Goal: Task Accomplishment & Management: Manage account settings

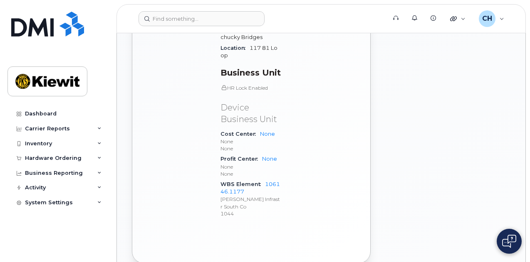
scroll to position [582, 0]
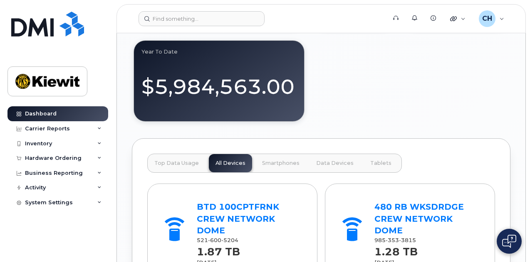
scroll to position [1040, 0]
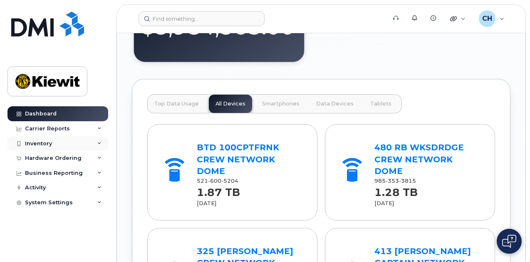
click at [44, 147] on div "Inventory" at bounding box center [57, 143] width 101 height 15
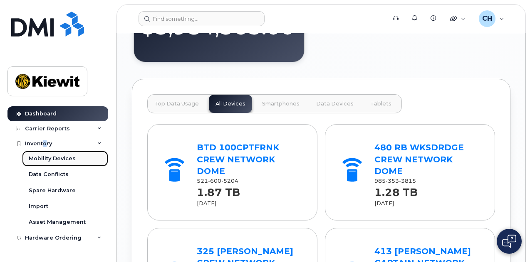
click at [56, 155] on div "Mobility Devices" at bounding box center [52, 158] width 47 height 7
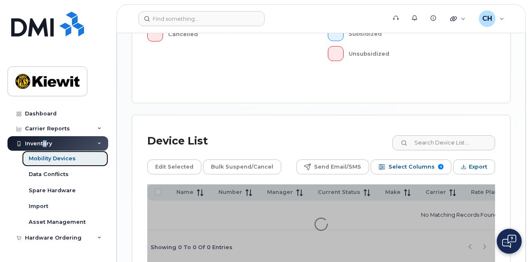
scroll to position [388, 0]
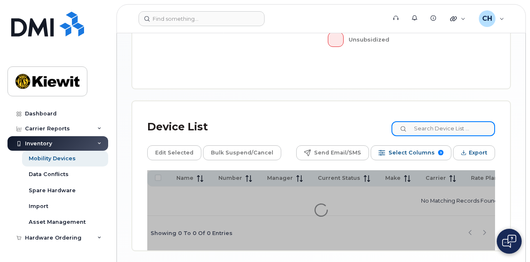
click at [440, 121] on input at bounding box center [443, 128] width 104 height 15
type input "106146"
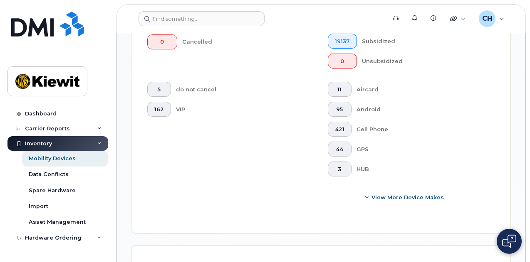
scroll to position [410, 0]
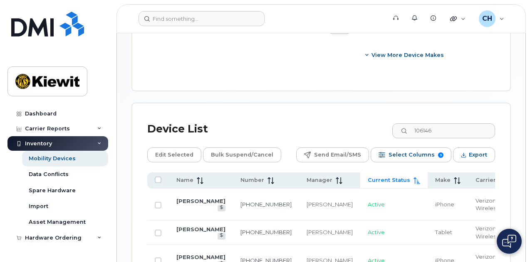
scroll to position [535, 0]
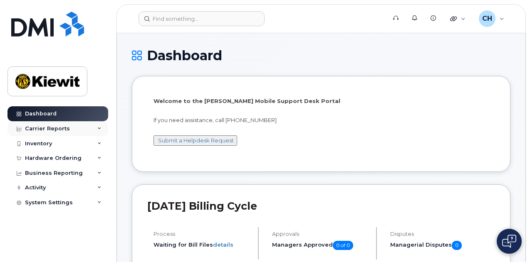
click at [70, 127] on div "Carrier Reports" at bounding box center [57, 128] width 101 height 15
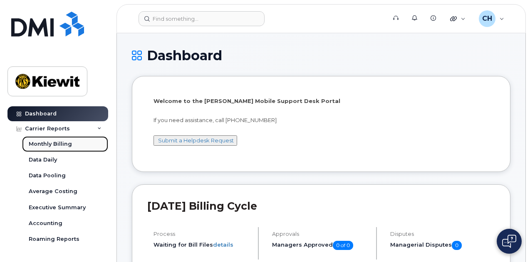
click at [72, 144] on link "Monthly Billing" at bounding box center [65, 144] width 86 height 16
click at [58, 142] on div "Monthly Billing" at bounding box center [50, 144] width 43 height 7
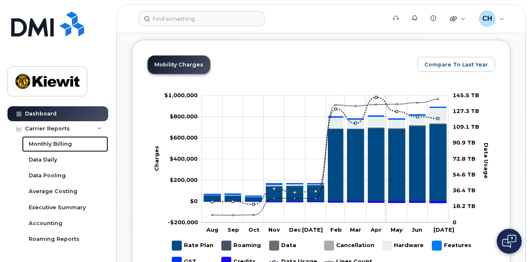
scroll to position [624, 0]
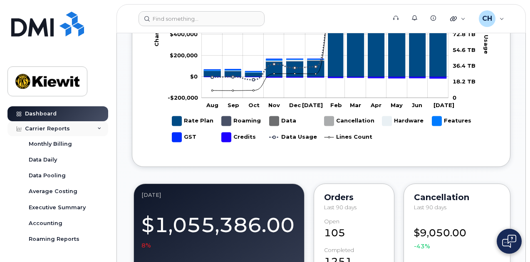
click at [67, 133] on div "Carrier Reports" at bounding box center [57, 128] width 101 height 15
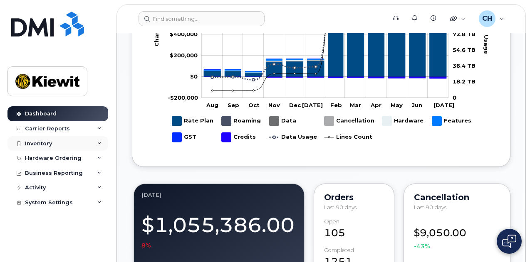
click at [62, 143] on div "Inventory" at bounding box center [57, 143] width 101 height 15
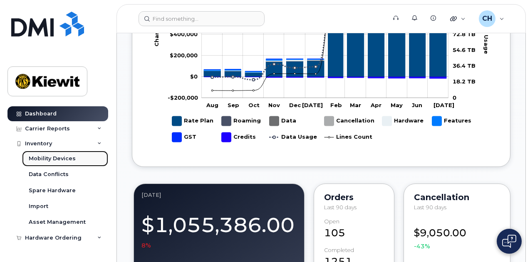
click at [63, 159] on div "Mobility Devices" at bounding box center [52, 158] width 47 height 7
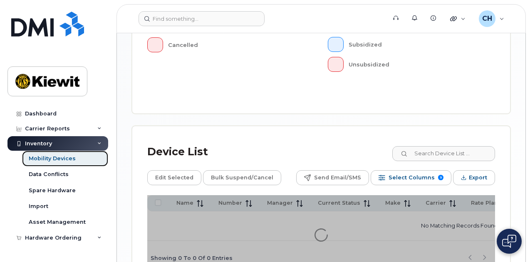
scroll to position [388, 0]
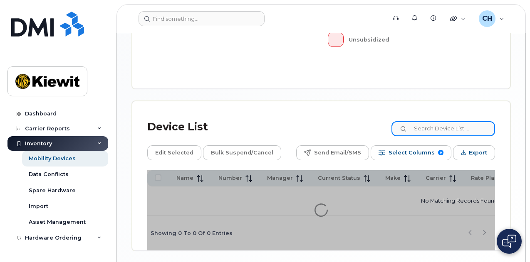
click at [434, 121] on input at bounding box center [443, 128] width 104 height 15
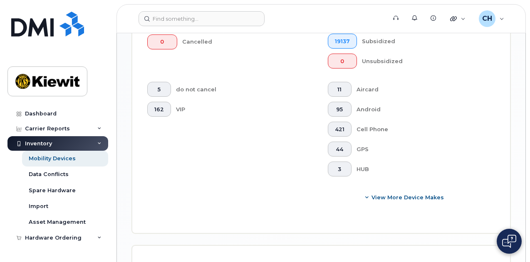
scroll to position [410, 0]
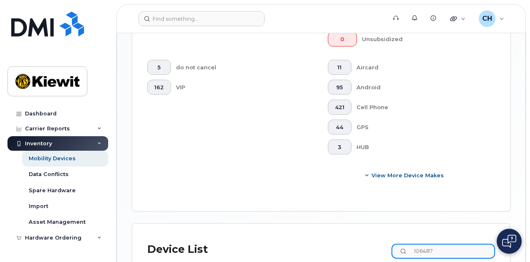
drag, startPoint x: 462, startPoint y: 128, endPoint x: 378, endPoint y: 128, distance: 84.0
click at [378, 239] on div "Device List 106487" at bounding box center [321, 250] width 348 height 22
type input "105757"
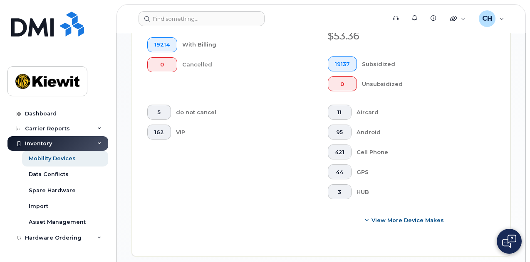
scroll to position [327, 0]
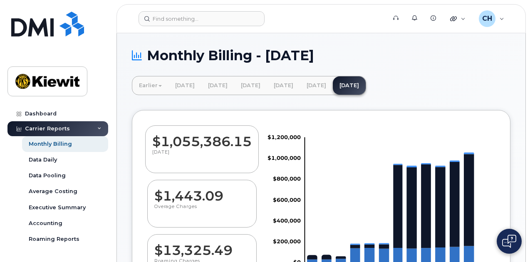
click at [63, 134] on div "Carrier Reports" at bounding box center [57, 128] width 101 height 15
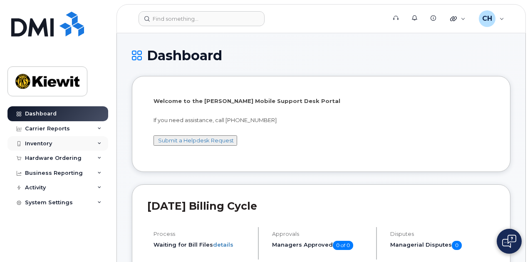
click at [95, 140] on div "Inventory" at bounding box center [57, 143] width 101 height 15
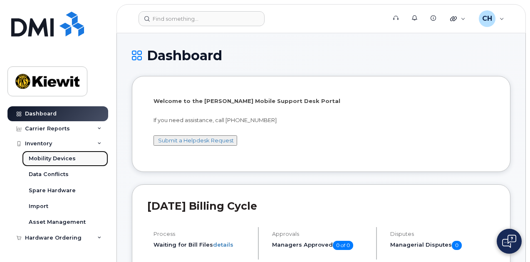
click at [73, 165] on link "Mobility Devices" at bounding box center [65, 159] width 86 height 16
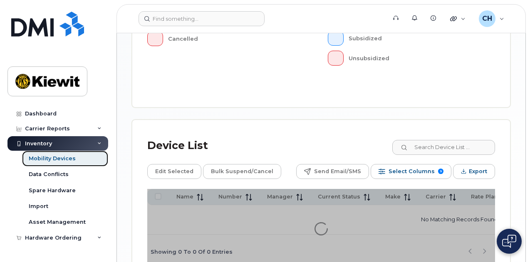
scroll to position [388, 0]
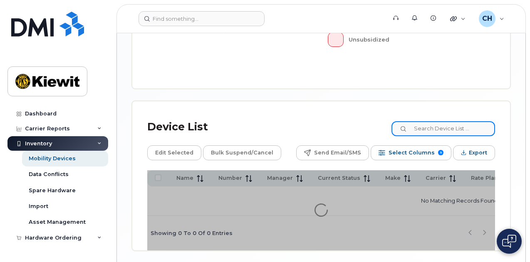
click at [448, 121] on input at bounding box center [443, 128] width 104 height 15
type input "106146"
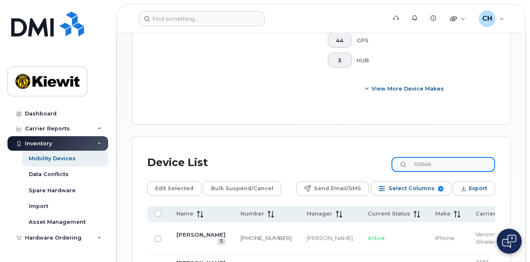
scroll to position [493, 0]
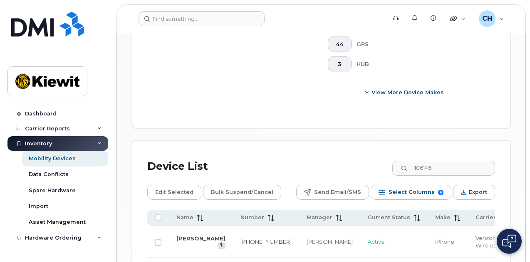
drag, startPoint x: 370, startPoint y: 95, endPoint x: 395, endPoint y: 260, distance: 166.7
click at [410, 214] on span at bounding box center [415, 217] width 10 height 7
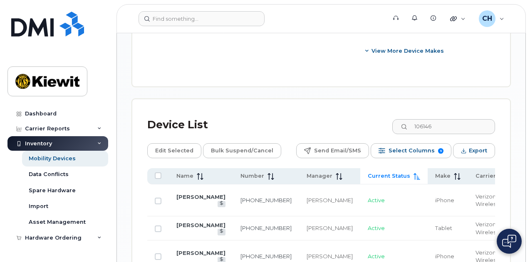
checkbox input "true"
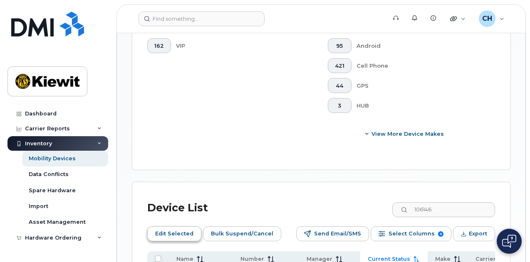
click at [179, 228] on span "Edit Selected" at bounding box center [174, 234] width 38 height 12
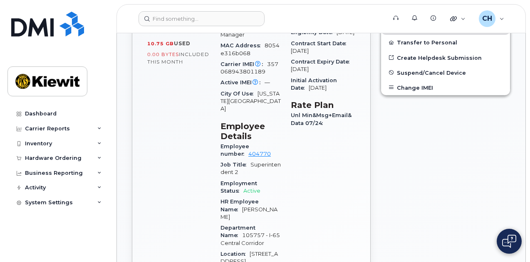
scroll to position [416, 0]
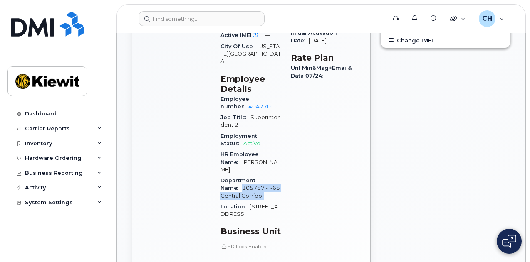
drag, startPoint x: 278, startPoint y: 146, endPoint x: 284, endPoint y: 165, distance: 20.1
click at [284, 165] on div "Device Details Device iPhone 13 + Upgrade Device SIM [TECHNICAL_ID] Email [PERS…" at bounding box center [250, 137] width 70 height 503
click at [269, 202] on div "Location 960 3rd St, Suite 101" at bounding box center [250, 211] width 60 height 19
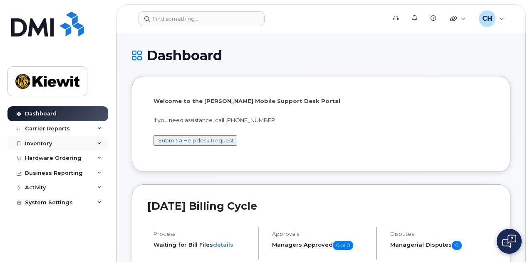
click at [42, 141] on div "Inventory" at bounding box center [38, 144] width 27 height 7
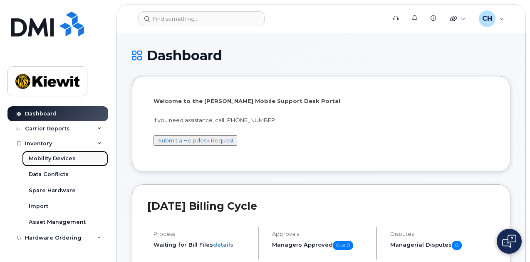
click at [47, 160] on div "Mobility Devices" at bounding box center [52, 158] width 47 height 7
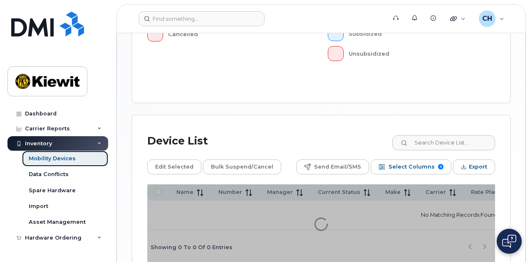
scroll to position [388, 0]
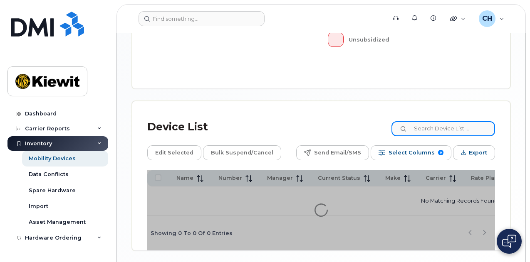
click at [453, 121] on input at bounding box center [443, 128] width 104 height 15
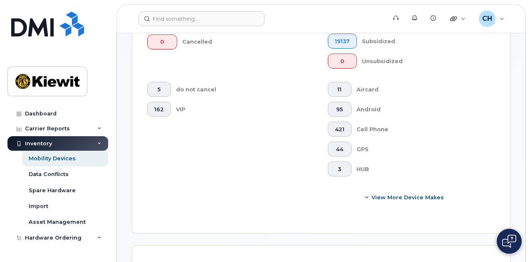
scroll to position [410, 0]
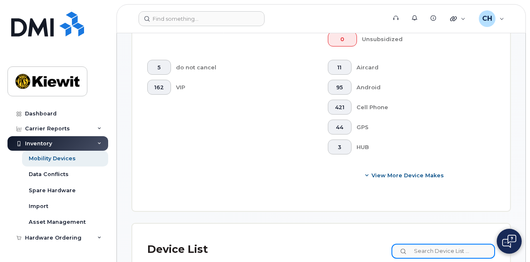
click at [460, 244] on input at bounding box center [443, 251] width 104 height 15
type input "105757"
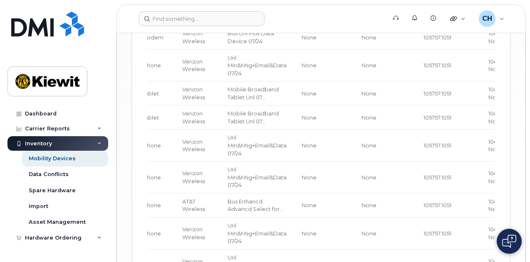
scroll to position [694, 0]
drag, startPoint x: 389, startPoint y: 183, endPoint x: 314, endPoint y: 189, distance: 75.9
click at [314, 189] on div "Name Number Manager Current Status Make Carrier Rate Plan Cost Center Profit Ce…" at bounding box center [321, 162] width 348 height 307
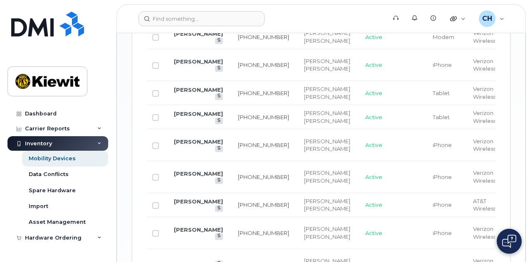
scroll to position [0, 0]
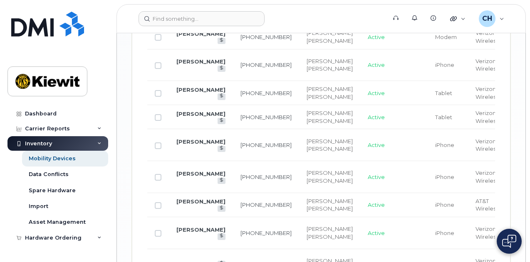
drag, startPoint x: 309, startPoint y: 184, endPoint x: 324, endPoint y: 184, distance: 14.6
click at [324, 250] on tr "NEW LINE 1 848-384-0077 Michael Mcinerney Mark Steuck Active iPhone Verizon Wir…" at bounding box center [495, 266] width 696 height 32
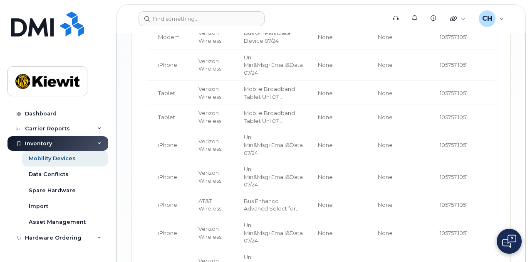
scroll to position [0, 279]
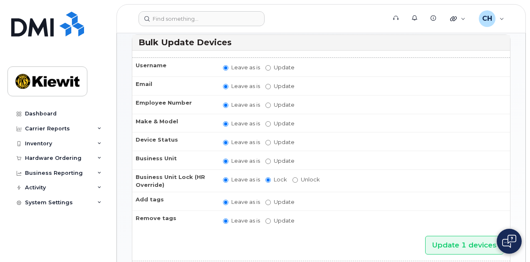
scroll to position [83, 0]
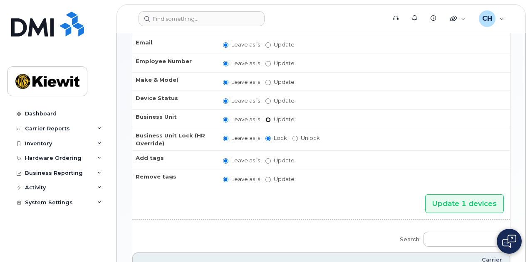
click at [268, 117] on input "Update" at bounding box center [267, 119] width 5 height 5
radio input "true"
radio input "false"
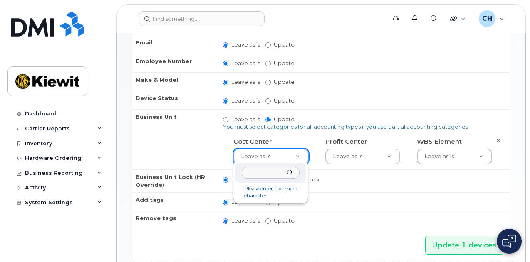
click at [265, 170] on input "text" at bounding box center [271, 173] width 58 height 12
type input "none"
type input "29629358"
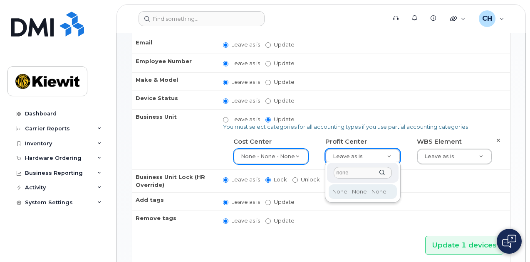
type input "none"
type input "29629357"
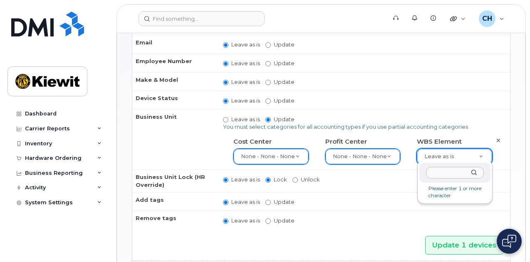
click at [445, 175] on input "text" at bounding box center [455, 173] width 58 height 12
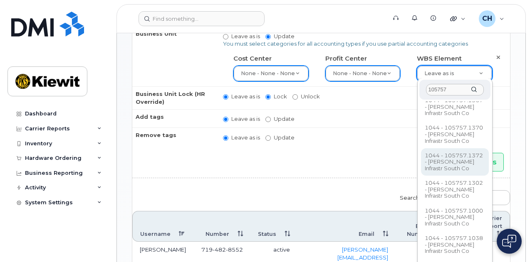
scroll to position [0, 0]
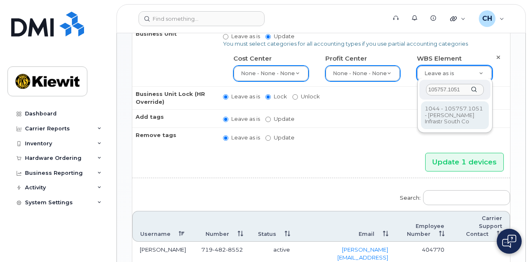
type input "105757.1051"
type input "29955283"
